Goal: Task Accomplishment & Management: Use online tool/utility

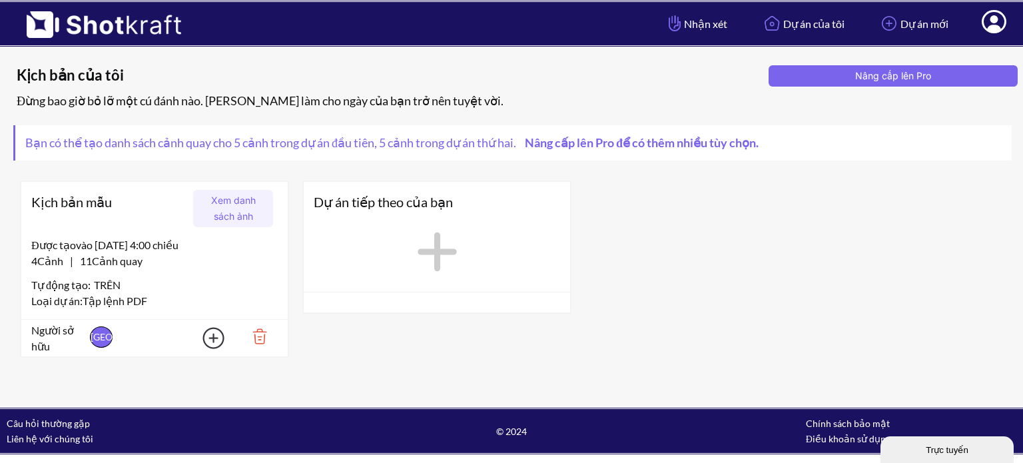
click at [466, 218] on div "Dự án tiếp theo của bạn" at bounding box center [437, 202] width 266 height 40
click at [416, 261] on icon at bounding box center [437, 252] width 54 height 60
